Goal: Check status: Check status

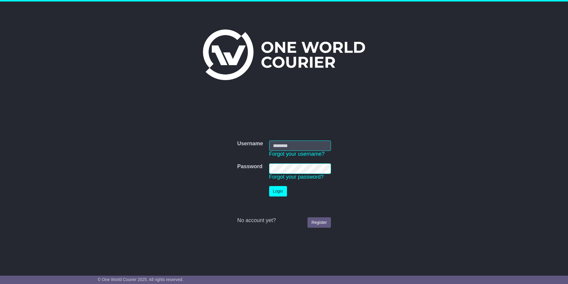
type input "**********"
click at [281, 192] on button "Login" at bounding box center [278, 191] width 18 height 10
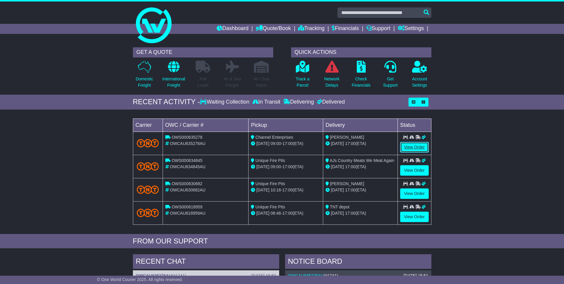
click at [414, 150] on link "View Order" at bounding box center [414, 147] width 29 height 10
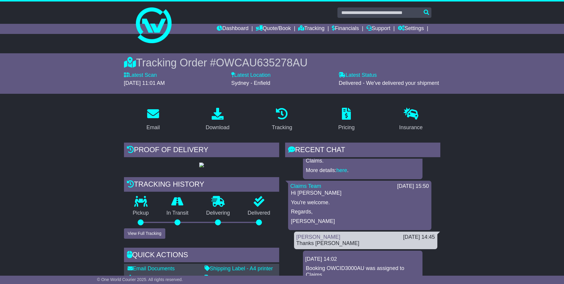
scroll to position [25, 0]
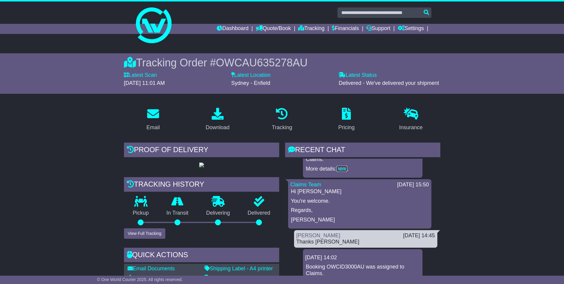
click at [343, 168] on link "here" at bounding box center [341, 169] width 11 height 6
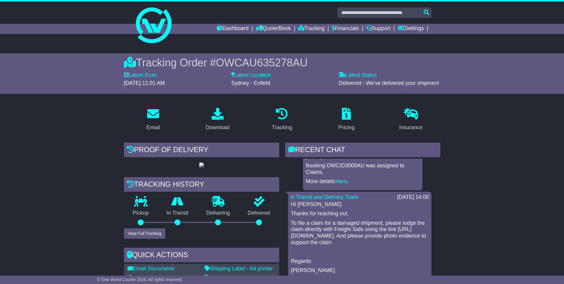
scroll to position [129, 0]
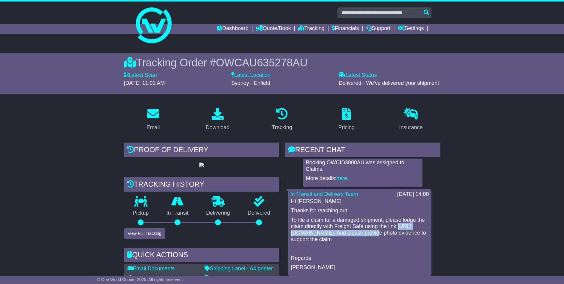
drag, startPoint x: 383, startPoint y: 232, endPoint x: 290, endPoint y: 232, distance: 93.6
click at [290, 232] on div "In Transit and Delivery Team 22 Aug 2025 14:00 Hi Janine Thanks for reaching ou…" at bounding box center [359, 231] width 143 height 87
drag, startPoint x: 290, startPoint y: 232, endPoint x: 316, endPoint y: 231, distance: 26.2
click at [410, 29] on link "Settings" at bounding box center [411, 29] width 26 height 10
click at [413, 39] on link "Settings" at bounding box center [421, 39] width 47 height 7
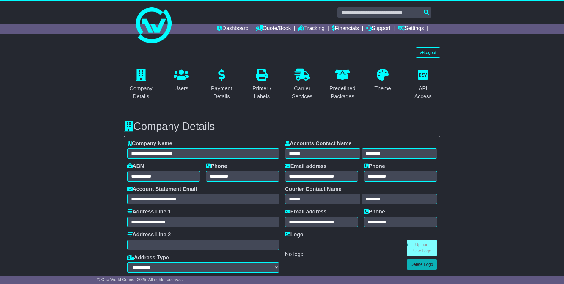
select select "**********"
select select "**"
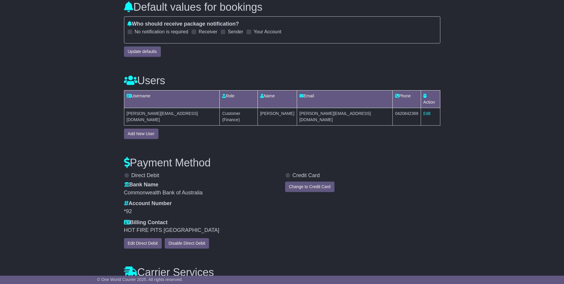
scroll to position [440, 0]
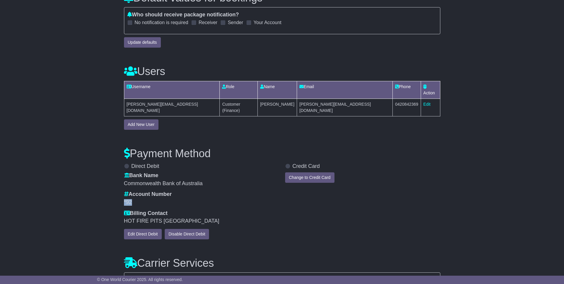
drag, startPoint x: 137, startPoint y: 190, endPoint x: 124, endPoint y: 188, distance: 13.8
click at [124, 199] on div "*92" at bounding box center [201, 202] width 155 height 7
copy div "*92"
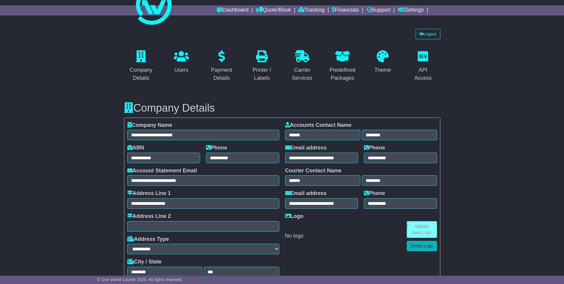
scroll to position [0, 0]
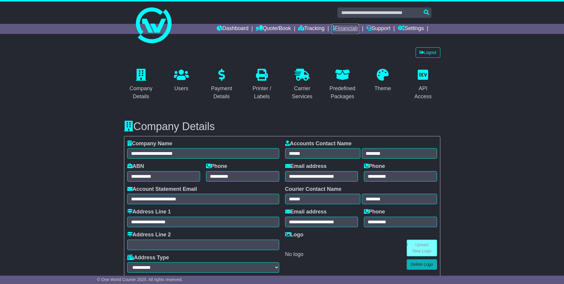
click at [340, 27] on link "Financials" at bounding box center [345, 29] width 27 height 10
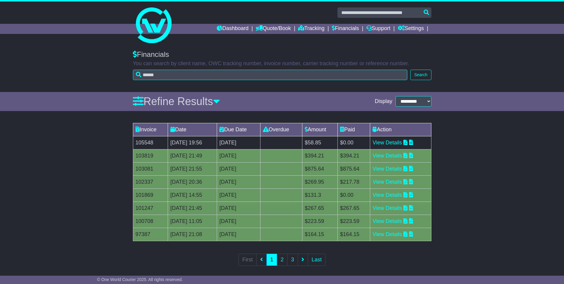
click at [149, 143] on td "105548" at bounding box center [150, 142] width 35 height 13
click at [389, 143] on link "View Details" at bounding box center [386, 142] width 29 height 6
click at [407, 194] on icon at bounding box center [405, 194] width 4 height 5
click at [230, 29] on link "Dashboard" at bounding box center [233, 29] width 32 height 10
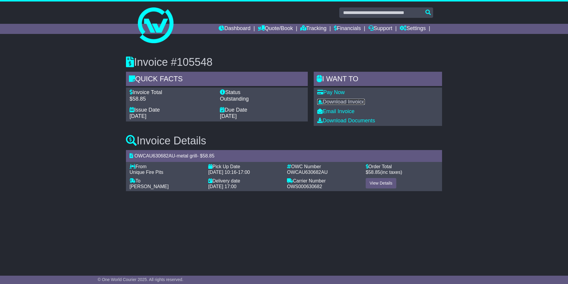
click at [338, 103] on link "Download Invoice" at bounding box center [341, 102] width 48 height 6
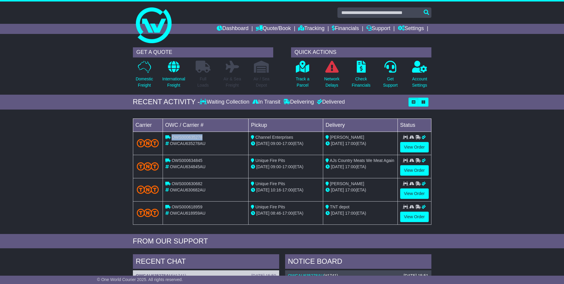
drag, startPoint x: 203, startPoint y: 137, endPoint x: 172, endPoint y: 137, distance: 30.3
click at [172, 137] on div "OWS000635278" at bounding box center [205, 137] width 81 height 6
click at [416, 147] on link "View Order" at bounding box center [414, 147] width 29 height 10
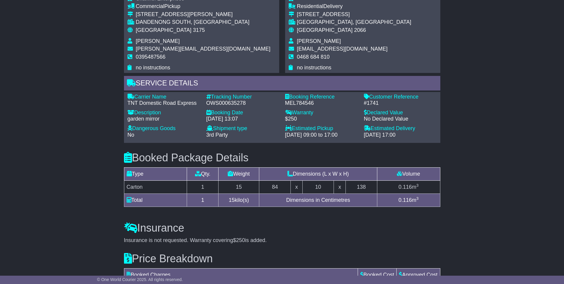
scroll to position [361, 0]
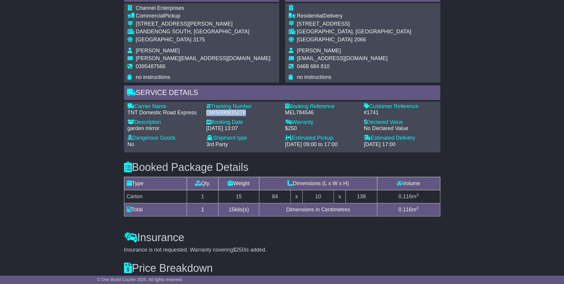
drag, startPoint x: 248, startPoint y: 131, endPoint x: 207, endPoint y: 133, distance: 41.6
click at [207, 116] on div "OWS000635278" at bounding box center [242, 112] width 73 height 7
copy div "OWS000635278"
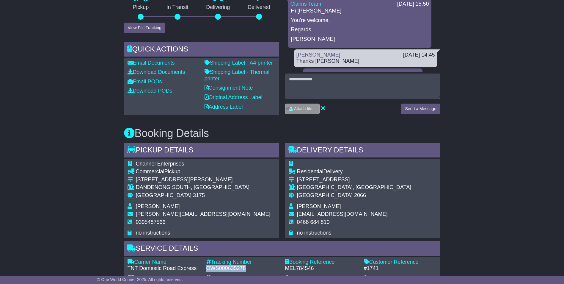
scroll to position [199, 0]
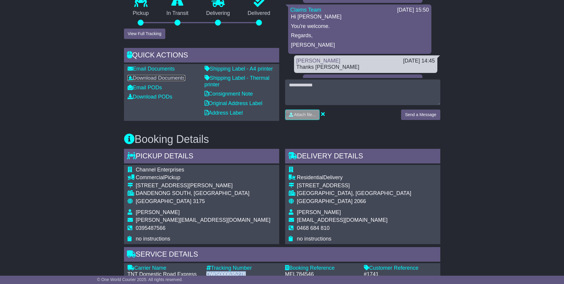
click at [163, 81] on link "Download Documents" at bounding box center [156, 78] width 58 height 6
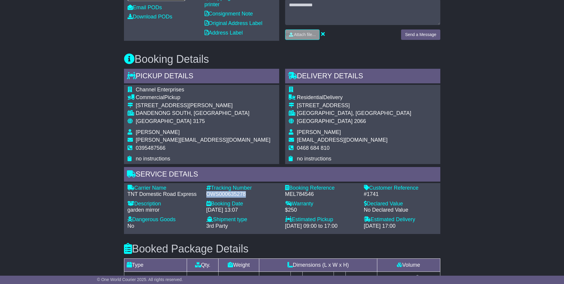
scroll to position [280, 0]
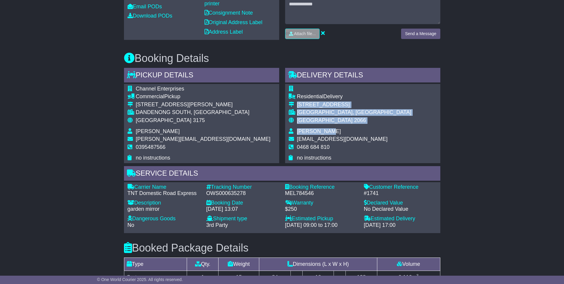
drag, startPoint x: 333, startPoint y: 152, endPoint x: 297, endPoint y: 125, distance: 44.5
click at [297, 125] on tbody "Residential Delivery 41 Sofala Avenue RIVERVIEW, NSW Australia 2066 Annie Chubb…" at bounding box center [350, 123] width 123 height 75
copy tbody "41 Sofala Avenue RIVERVIEW, NSW Australia 2066 Annie Chubb"
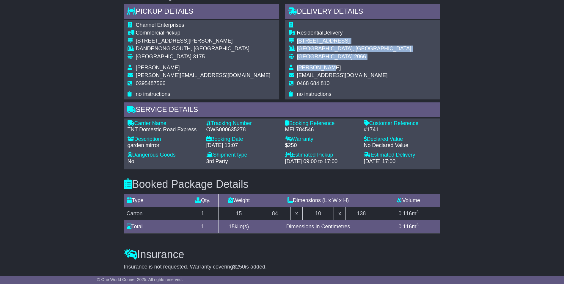
scroll to position [487, 0]
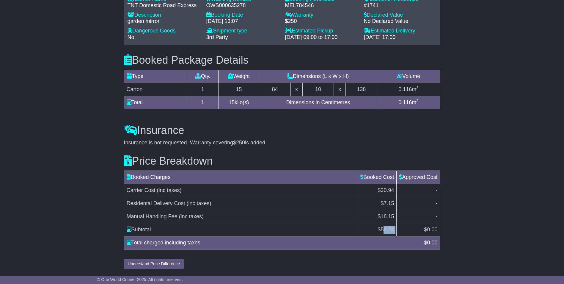
drag, startPoint x: 381, startPoint y: 229, endPoint x: 395, endPoint y: 229, distance: 14.0
click at [395, 229] on tr "Subtotal $ 56.24 $ 0.00" at bounding box center [282, 229] width 316 height 13
drag, startPoint x: 395, startPoint y: 229, endPoint x: 498, endPoint y: 210, distance: 104.2
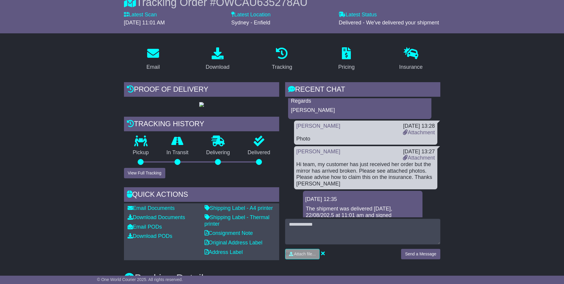
scroll to position [0, 0]
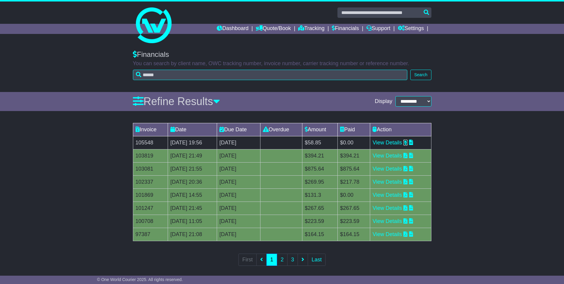
click at [407, 142] on icon at bounding box center [405, 141] width 4 height 5
click at [407, 156] on icon at bounding box center [405, 154] width 4 height 5
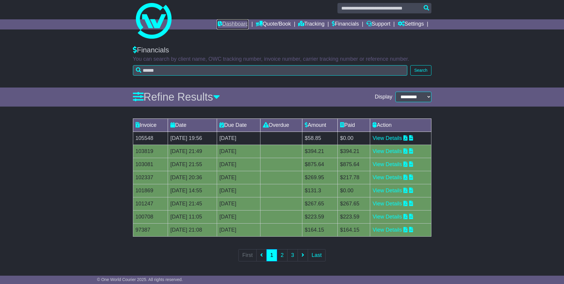
click at [233, 23] on link "Dashboard" at bounding box center [233, 24] width 32 height 10
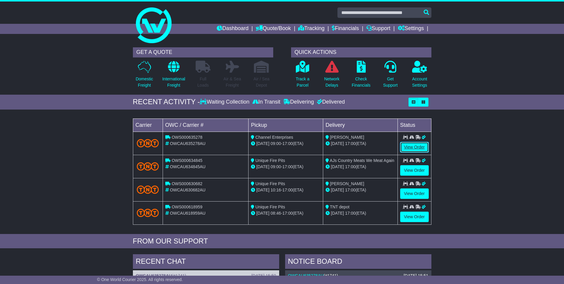
click at [416, 146] on link "View Order" at bounding box center [414, 147] width 29 height 10
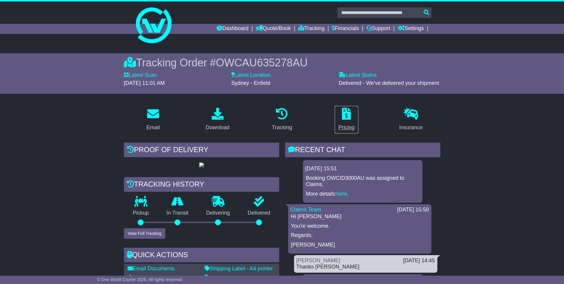
click at [349, 125] on div "Pricing" at bounding box center [346, 127] width 16 height 8
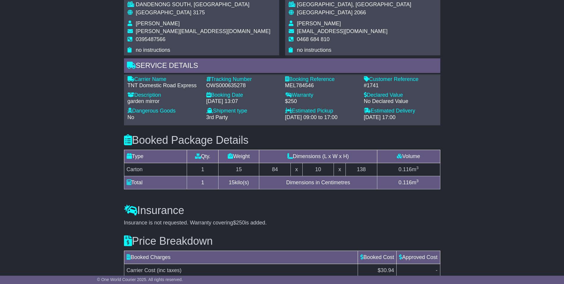
scroll to position [487, 0]
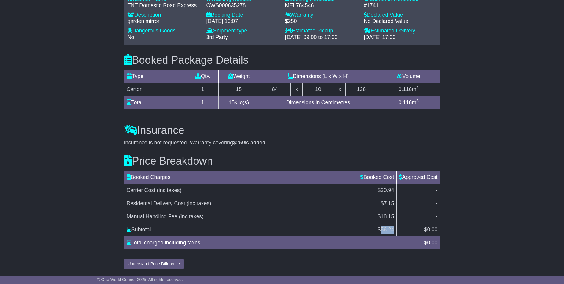
drag, startPoint x: 379, startPoint y: 229, endPoint x: 393, endPoint y: 228, distance: 13.7
click at [393, 228] on td "$ 56.24" at bounding box center [377, 229] width 39 height 13
copy span "56.24"
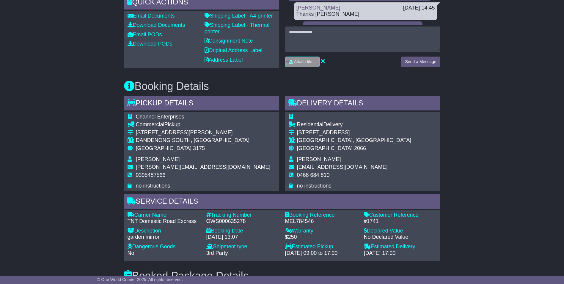
scroll to position [0, 0]
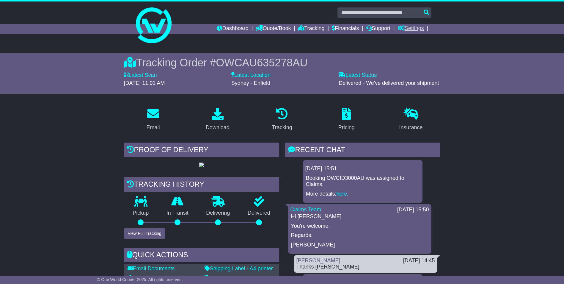
click at [413, 28] on link "Settings" at bounding box center [411, 29] width 26 height 10
click at [410, 40] on link "Settings" at bounding box center [421, 39] width 47 height 7
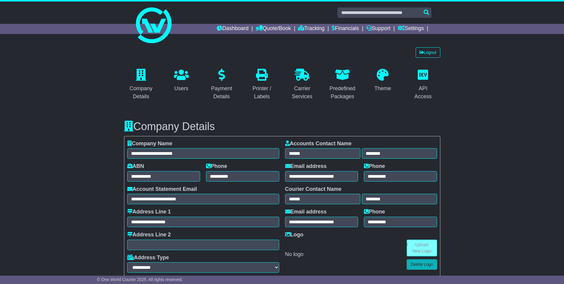
select select "**********"
select select "**"
click at [431, 53] on link "Logout" at bounding box center [427, 52] width 25 height 10
